Goal: Check status: Check status

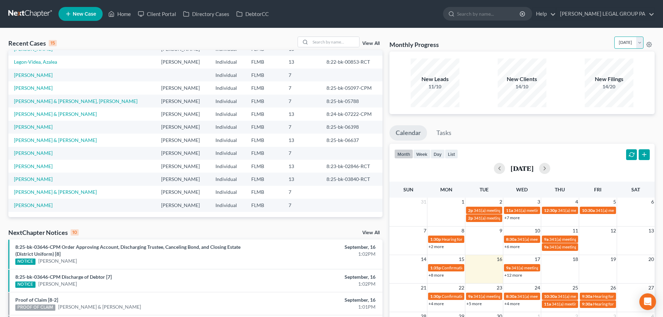
click at [624, 45] on select "[DATE] [DATE] [DATE] [DATE] [DATE] [DATE] [DATE] [DATE] [DATE] [DATE] [DATE] [D…" at bounding box center [629, 43] width 29 height 12
click at [615, 37] on select "[DATE] [DATE] [DATE] [DATE] [DATE] [DATE] [DATE] [DATE] [DATE] [DATE] [DATE] [D…" at bounding box center [629, 43] width 29 height 12
click at [615, 46] on select "[DATE] [DATE] [DATE] [DATE] [DATE] [DATE] [DATE] [DATE] [DATE] [DATE] [DATE] [D…" at bounding box center [629, 43] width 29 height 12
click at [615, 37] on select "[DATE] [DATE] [DATE] [DATE] [DATE] [DATE] [DATE] [DATE] [DATE] [DATE] [DATE] [D…" at bounding box center [629, 43] width 29 height 12
click at [615, 41] on select "[DATE] [DATE] [DATE] [DATE] [DATE] [DATE] [DATE] [DATE] [DATE] [DATE] [DATE] [D…" at bounding box center [629, 43] width 29 height 12
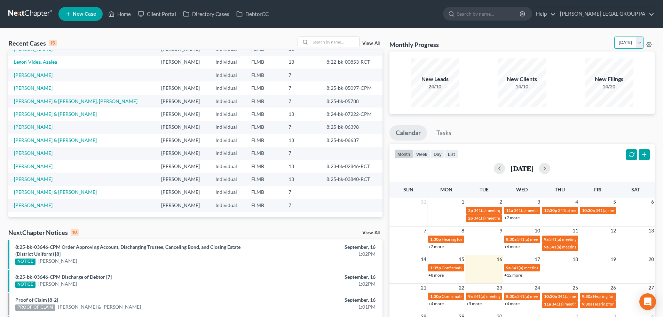
click at [615, 37] on select "[DATE] [DATE] [DATE] [DATE] [DATE] [DATE] [DATE] [DATE] [DATE] [DATE] [DATE] [D…" at bounding box center [629, 43] width 29 height 12
click at [615, 44] on select "[DATE] [DATE] [DATE] [DATE] [DATE] [DATE] [DATE] [DATE] [DATE] [DATE] [DATE] [D…" at bounding box center [629, 43] width 29 height 12
click at [615, 37] on select "[DATE] [DATE] [DATE] [DATE] [DATE] [DATE] [DATE] [DATE] [DATE] [DATE] [DATE] [D…" at bounding box center [629, 43] width 29 height 12
click at [618, 41] on select "[DATE] [DATE] [DATE] [DATE] [DATE] [DATE] [DATE] [DATE] [DATE] [DATE] [DATE] [D…" at bounding box center [629, 43] width 29 height 12
click at [615, 37] on select "[DATE] [DATE] [DATE] [DATE] [DATE] [DATE] [DATE] [DATE] [DATE] [DATE] [DATE] [D…" at bounding box center [629, 43] width 29 height 12
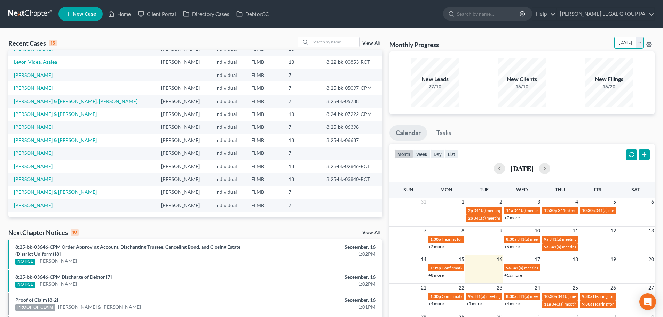
click at [615, 44] on select "[DATE] [DATE] [DATE] [DATE] [DATE] [DATE] [DATE] [DATE] [DATE] [DATE] [DATE] [D…" at bounding box center [629, 43] width 29 height 12
select select "0"
click at [615, 37] on select "[DATE] [DATE] [DATE] [DATE] [DATE] [DATE] [DATE] [DATE] [DATE] [DATE] [DATE] [D…" at bounding box center [629, 43] width 29 height 12
click at [478, 304] on link "+5 more" at bounding box center [474, 303] width 15 height 5
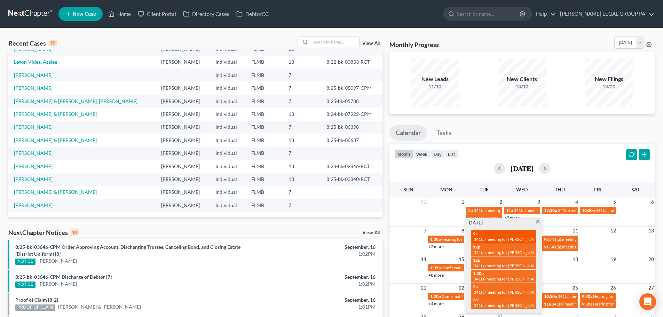
click at [485, 235] on div "9a 341(a) meeting for [PERSON_NAME]" at bounding box center [503, 236] width 61 height 11
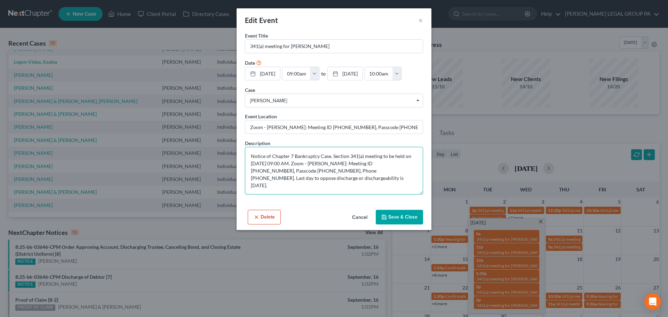
drag, startPoint x: 327, startPoint y: 179, endPoint x: 236, endPoint y: 158, distance: 93.9
click at [237, 158] on div "Event Title * 341(a) meeting for [PERSON_NAME] Date [DATE] close Date [DATE] Ti…" at bounding box center [334, 119] width 195 height 175
click at [334, 180] on textarea "Notice of Chapter 7 Bankruptcy Case. Section 341(a) meeting to be held on [DATE…" at bounding box center [334, 171] width 178 height 48
click at [362, 217] on button "Cancel" at bounding box center [360, 218] width 26 height 14
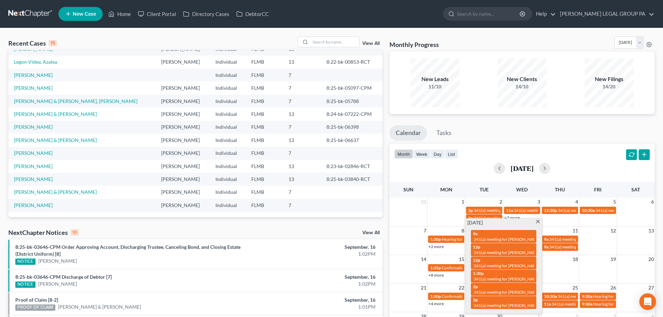
click at [403, 169] on div "[DATE]" at bounding box center [522, 168] width 256 height 11
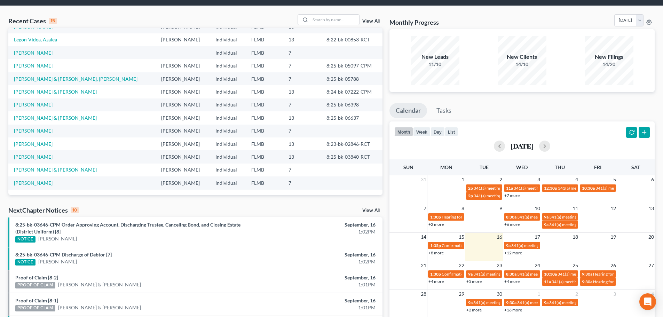
scroll to position [35, 0]
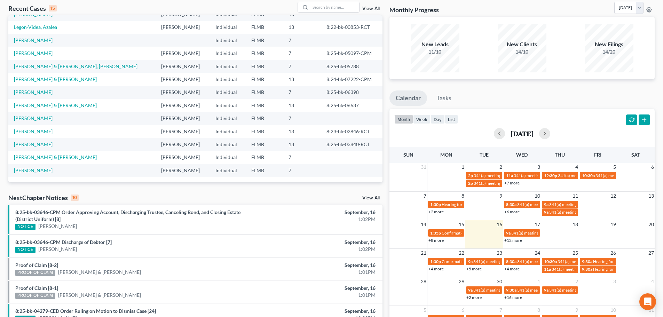
click at [480, 268] on link "+5 more" at bounding box center [474, 268] width 15 height 5
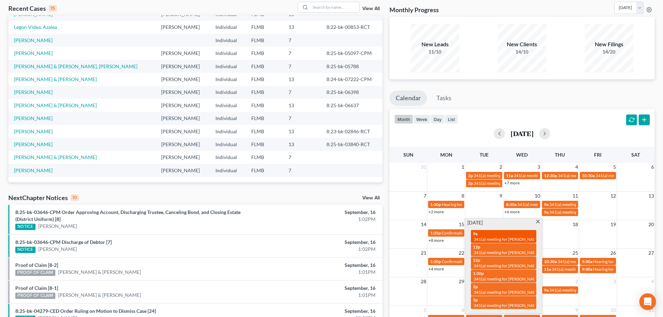
click at [491, 238] on span "341(a) meeting for [PERSON_NAME]" at bounding box center [507, 239] width 67 height 5
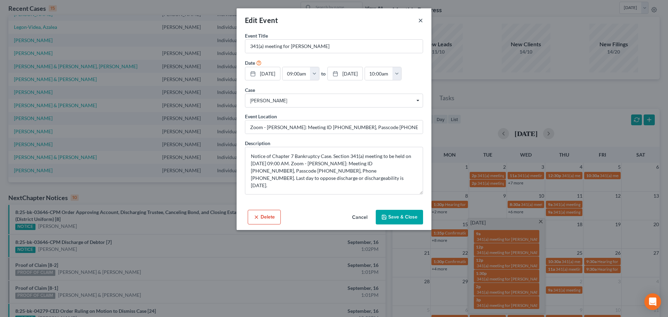
drag, startPoint x: 415, startPoint y: 20, endPoint x: 422, endPoint y: 21, distance: 7.4
click at [417, 21] on div "Edit Event ×" at bounding box center [334, 20] width 195 height 24
click at [422, 21] on button "×" at bounding box center [421, 20] width 5 height 8
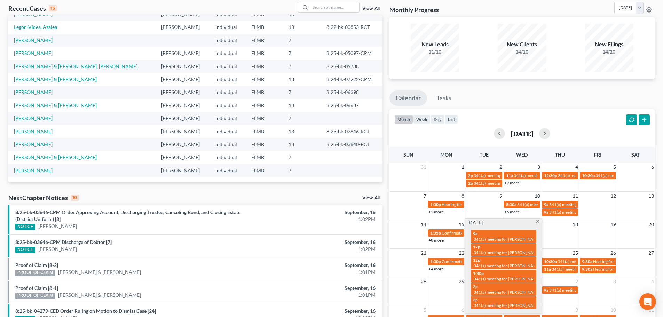
click at [539, 223] on span at bounding box center [537, 222] width 5 height 5
